Goal: Information Seeking & Learning: Learn about a topic

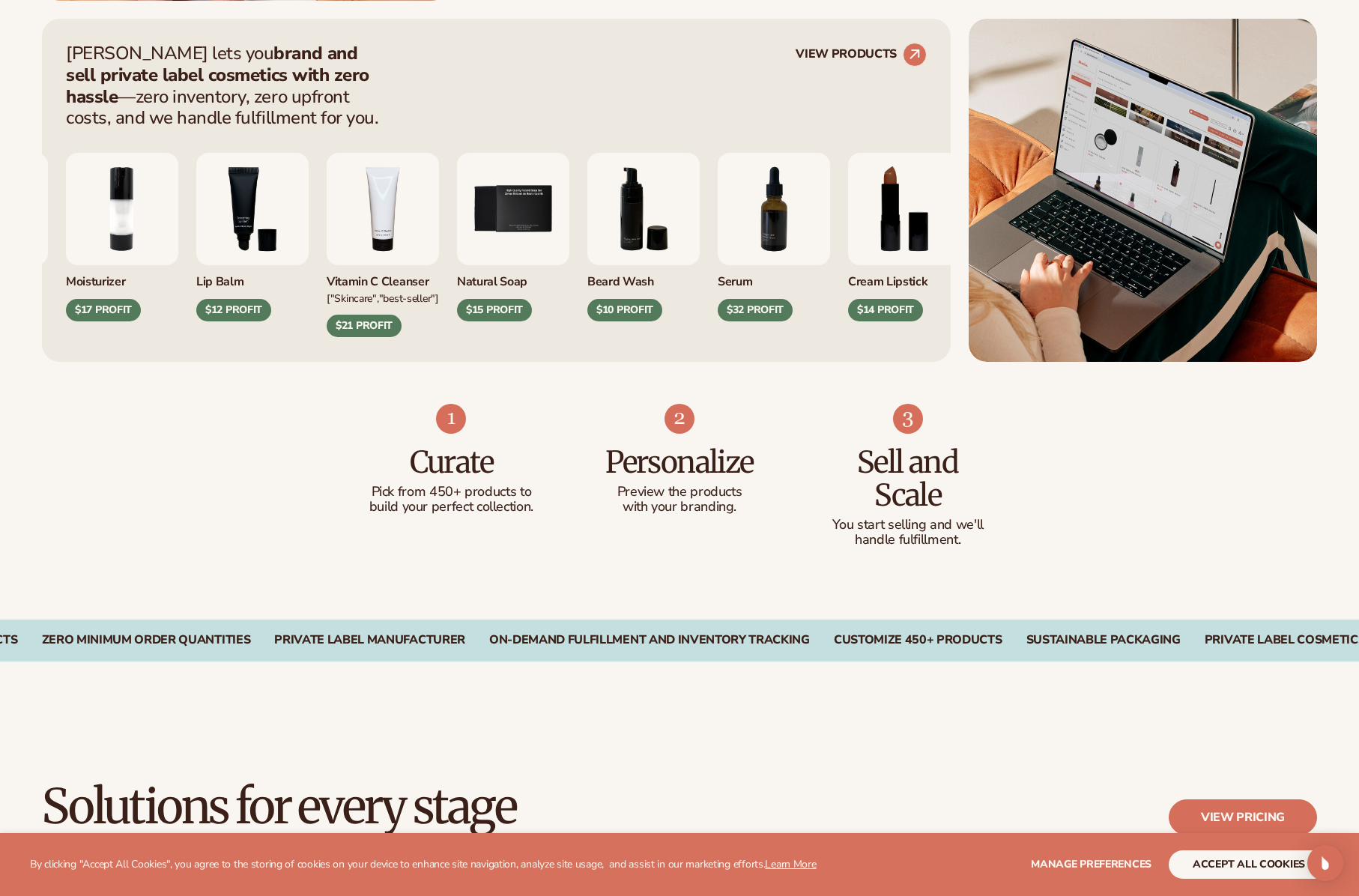
scroll to position [674, 0]
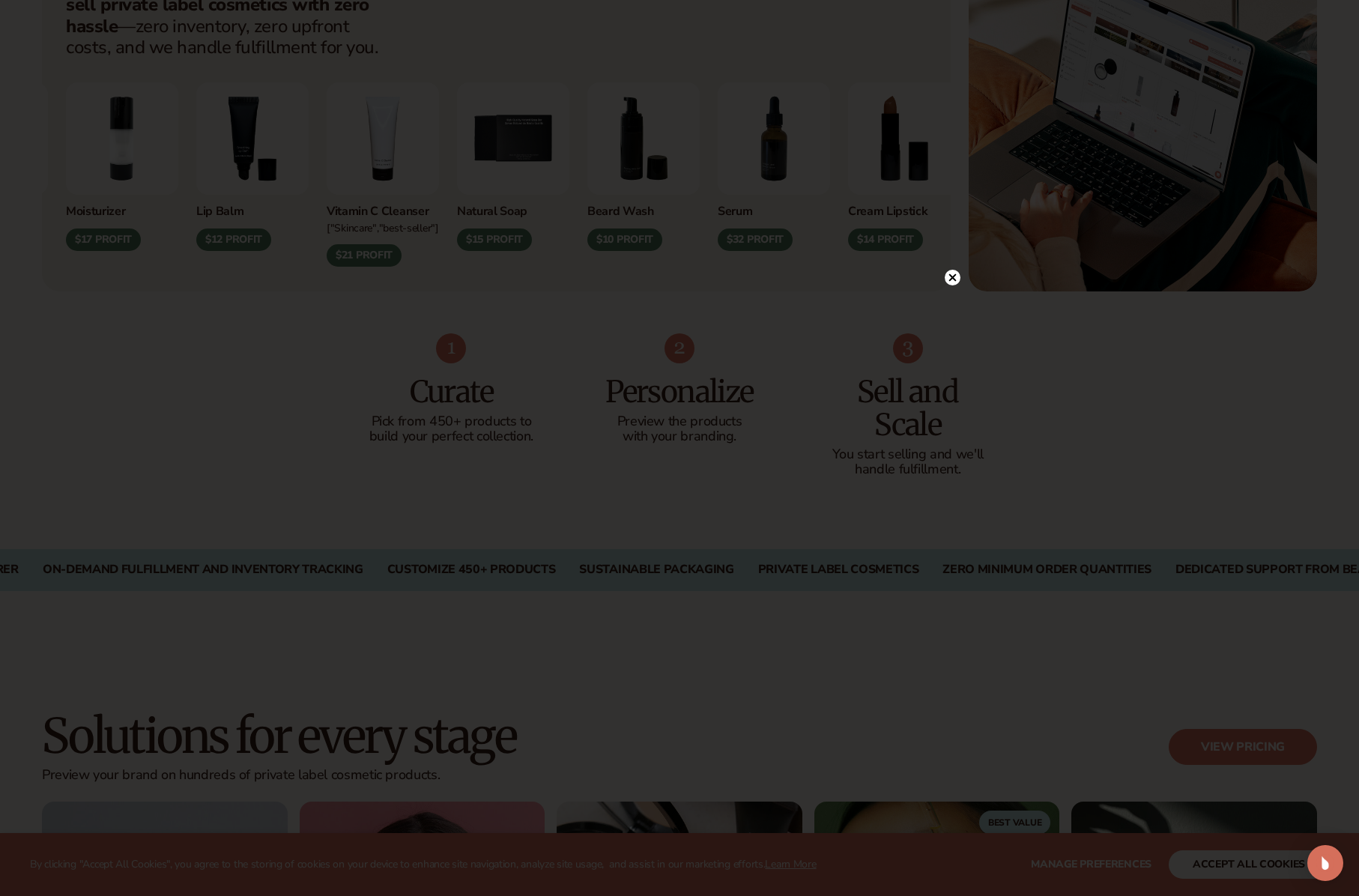
click at [955, 274] on circle at bounding box center [953, 278] width 16 height 16
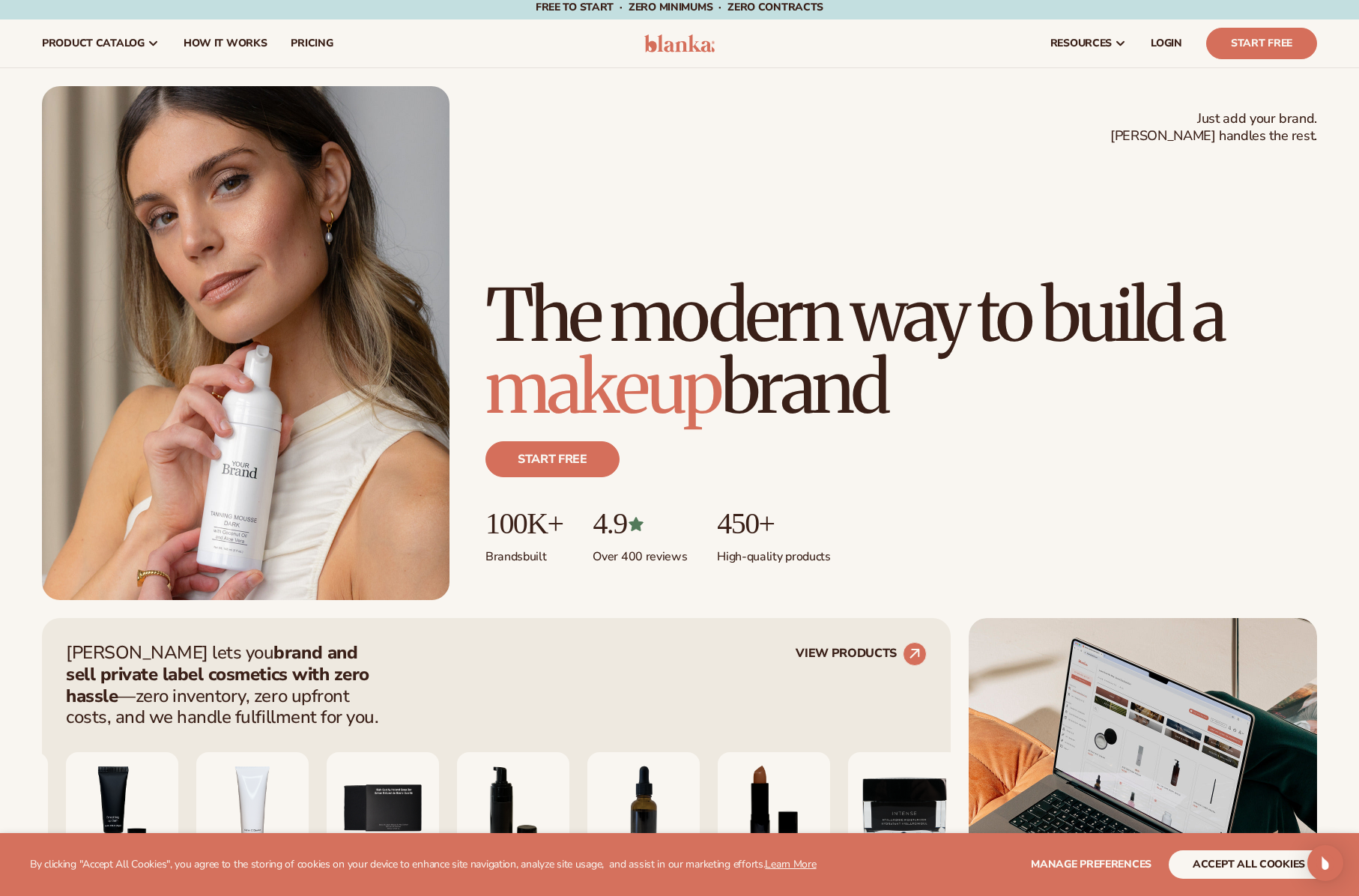
scroll to position [0, 0]
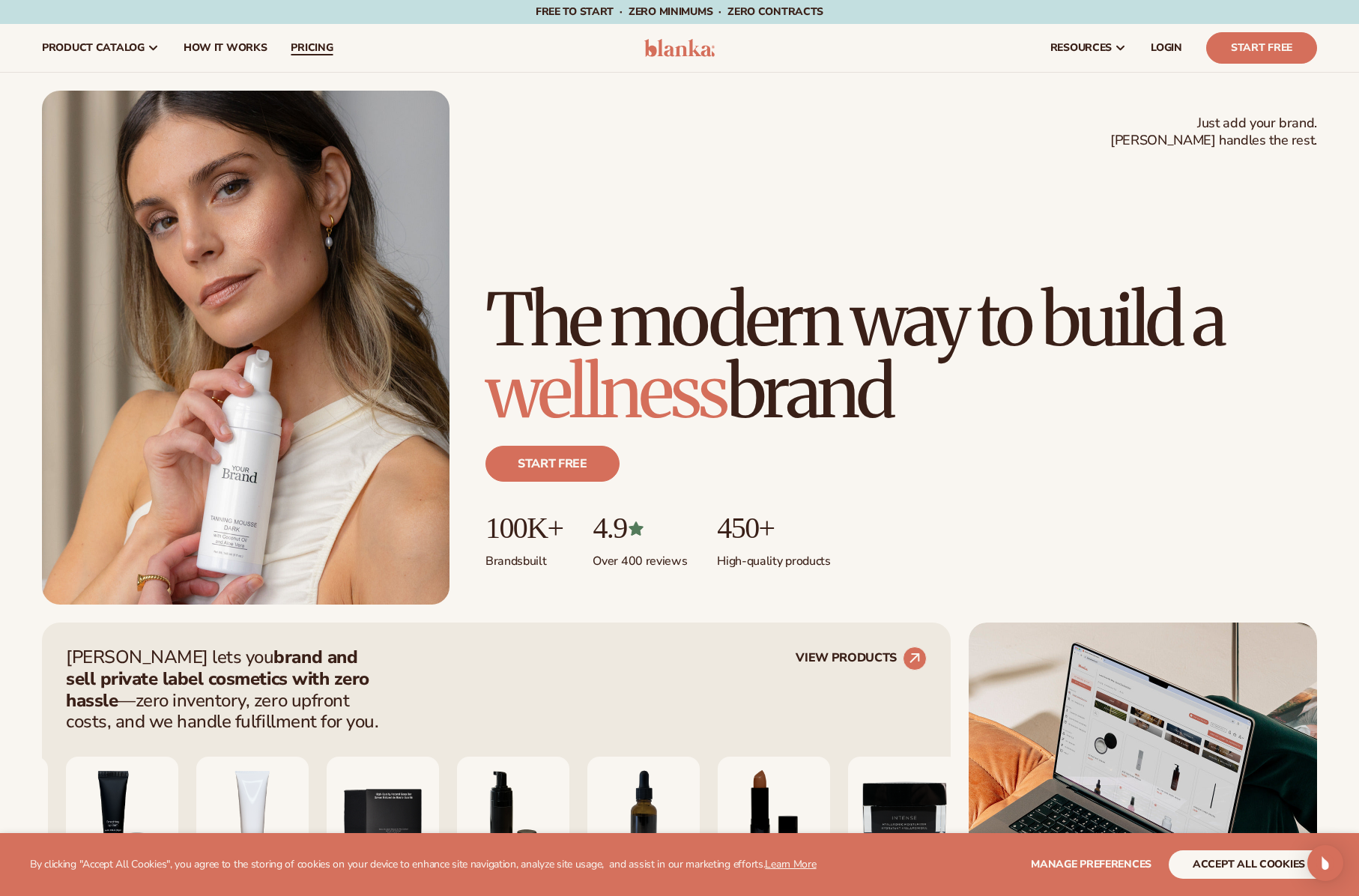
click at [315, 44] on span "pricing" at bounding box center [312, 47] width 42 height 12
